Goal: Transaction & Acquisition: Purchase product/service

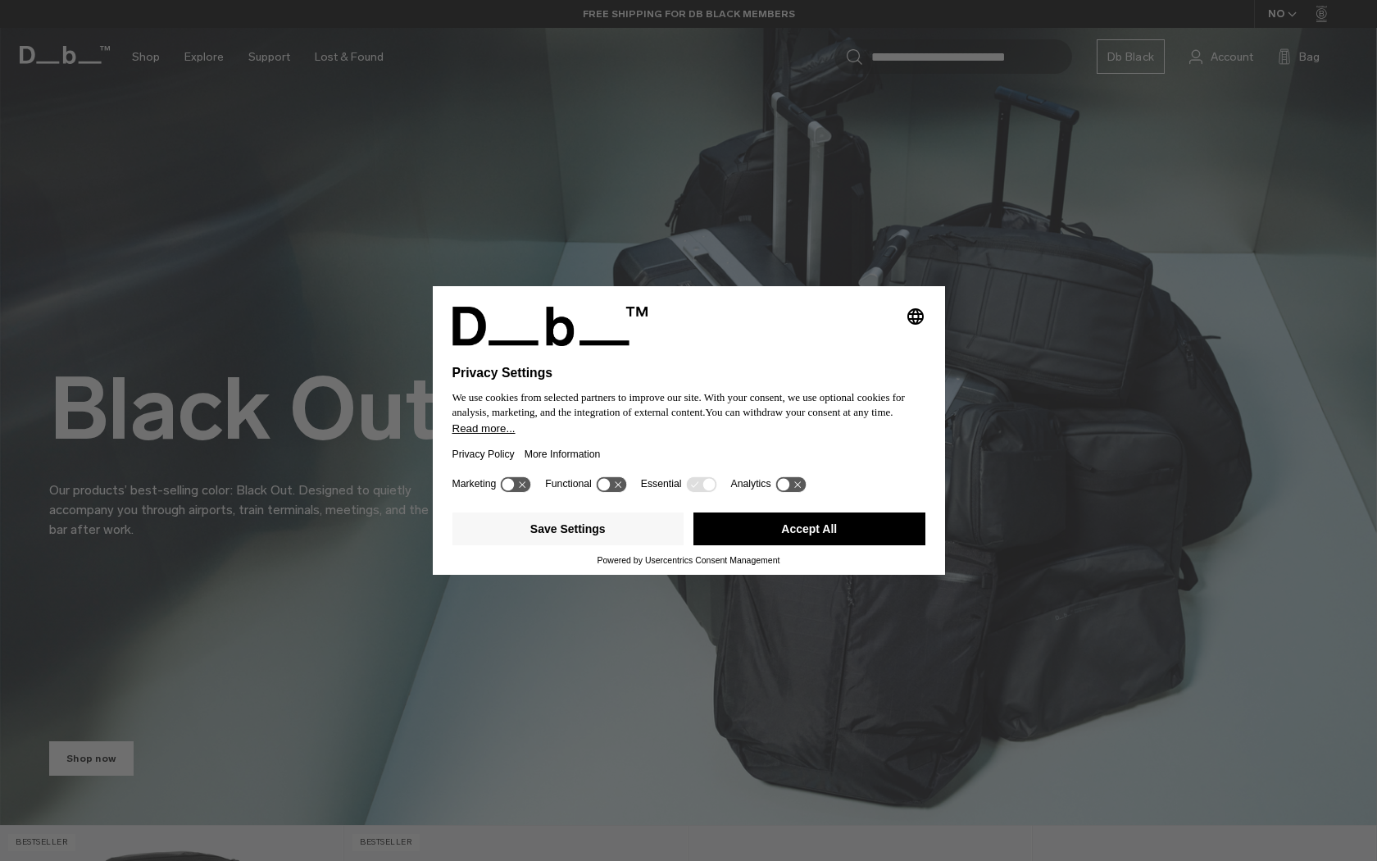
click at [790, 490] on icon at bounding box center [783, 485] width 12 height 12
click at [804, 489] on icon at bounding box center [798, 485] width 12 height 12
click at [595, 525] on button "Save Settings" at bounding box center [569, 528] width 232 height 33
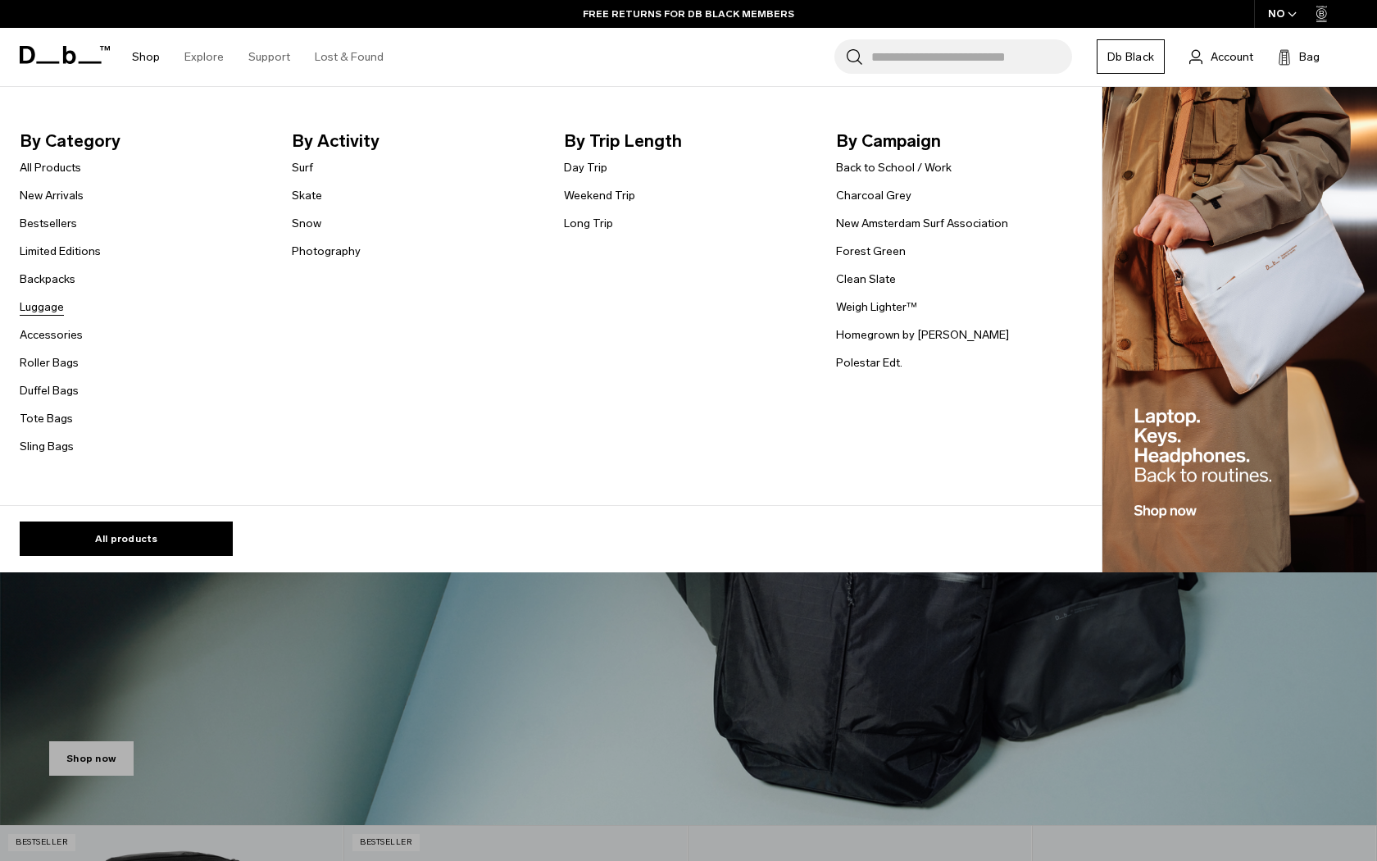
click at [54, 306] on link "Luggage" at bounding box center [42, 306] width 44 height 17
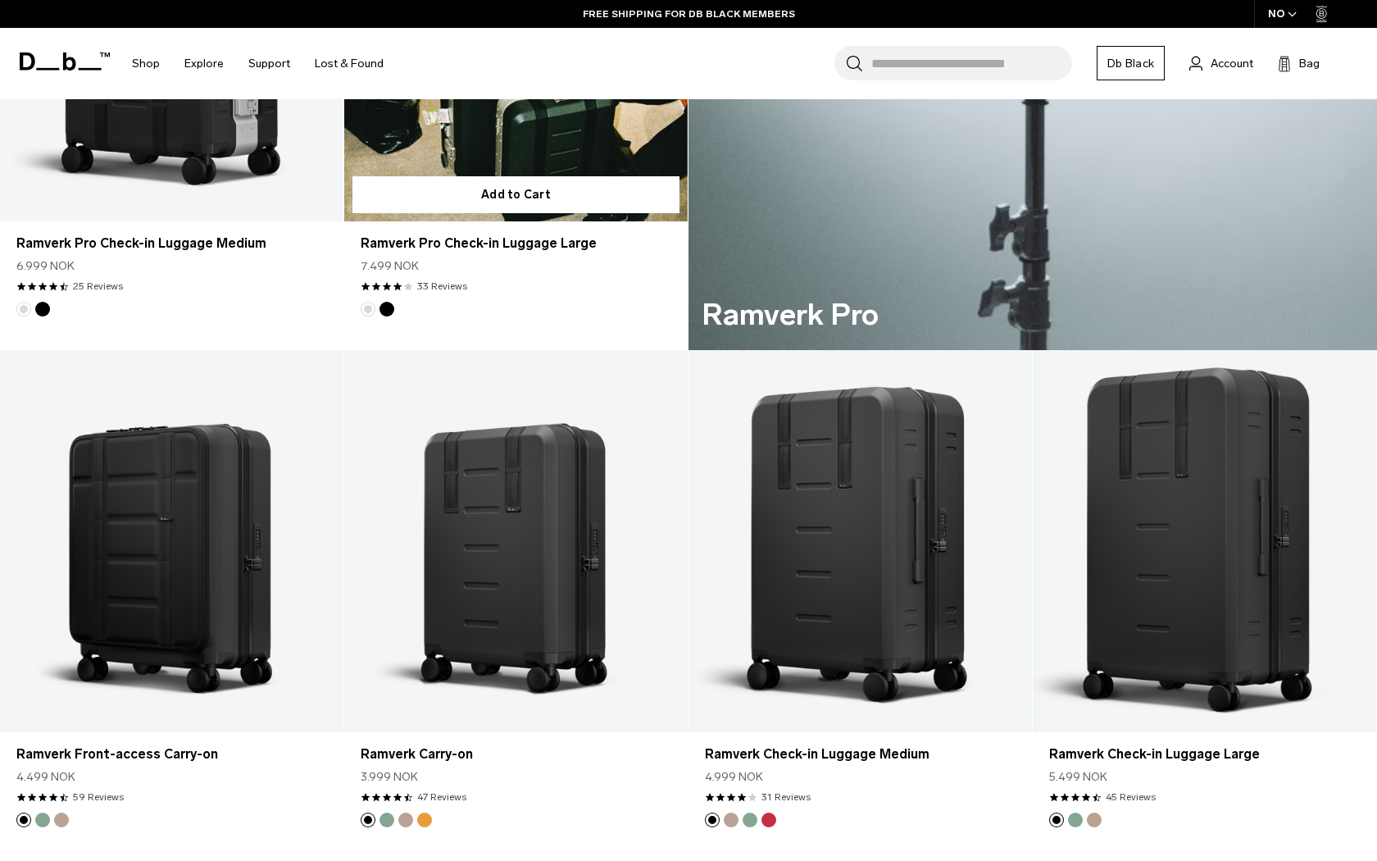
scroll to position [1145, 0]
